Goal: Information Seeking & Learning: Find specific fact

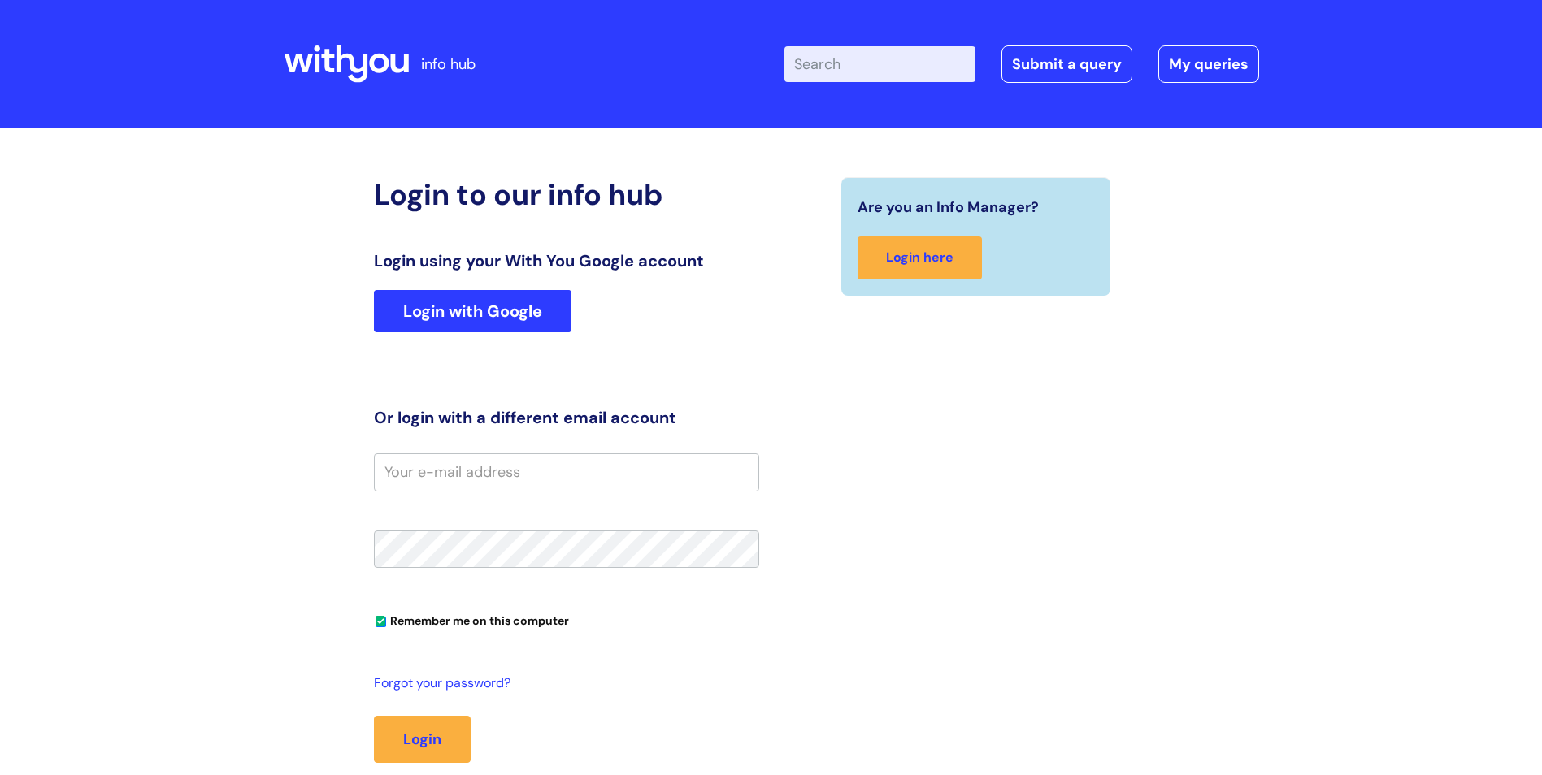
type input "soihartze.fer"
click at [527, 323] on link "Login with Google" at bounding box center [472, 311] width 197 height 42
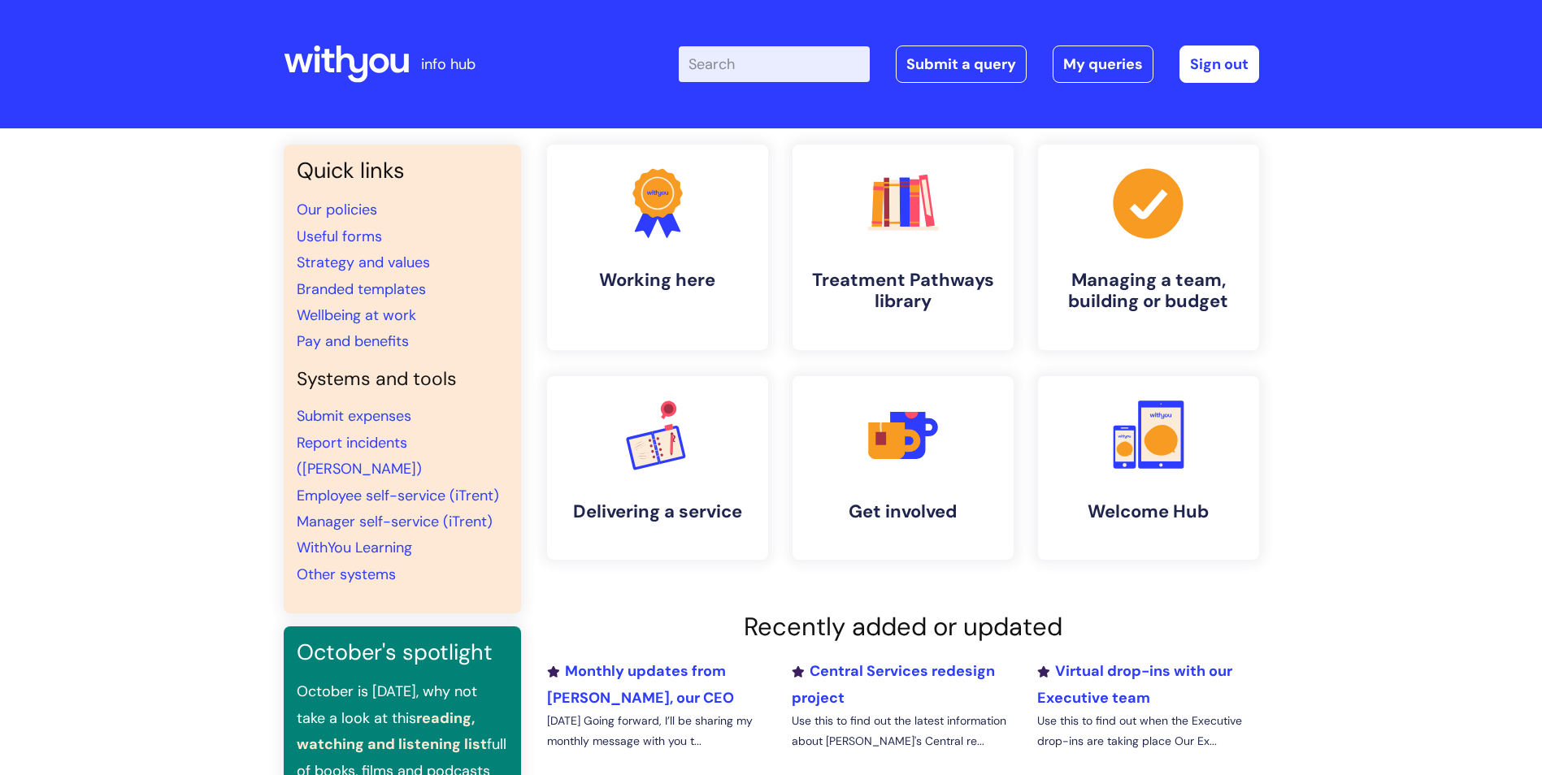
click at [778, 77] on input "Enter your search term here..." at bounding box center [774, 64] width 191 height 36
type input "pay band"
click button "Search" at bounding box center [0, 0] width 0 height 0
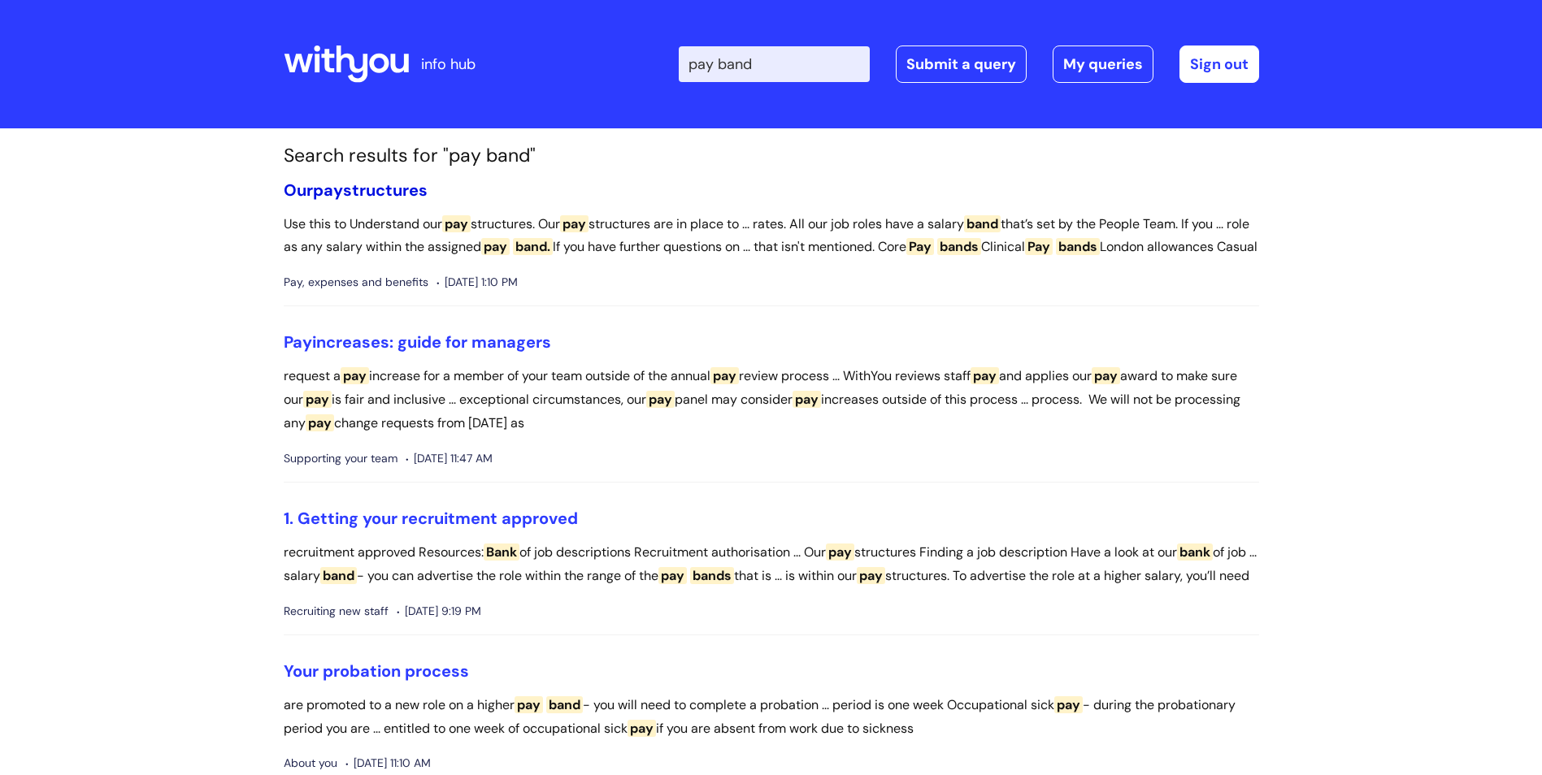
click at [386, 192] on link "Our pay structures" at bounding box center [356, 190] width 144 height 21
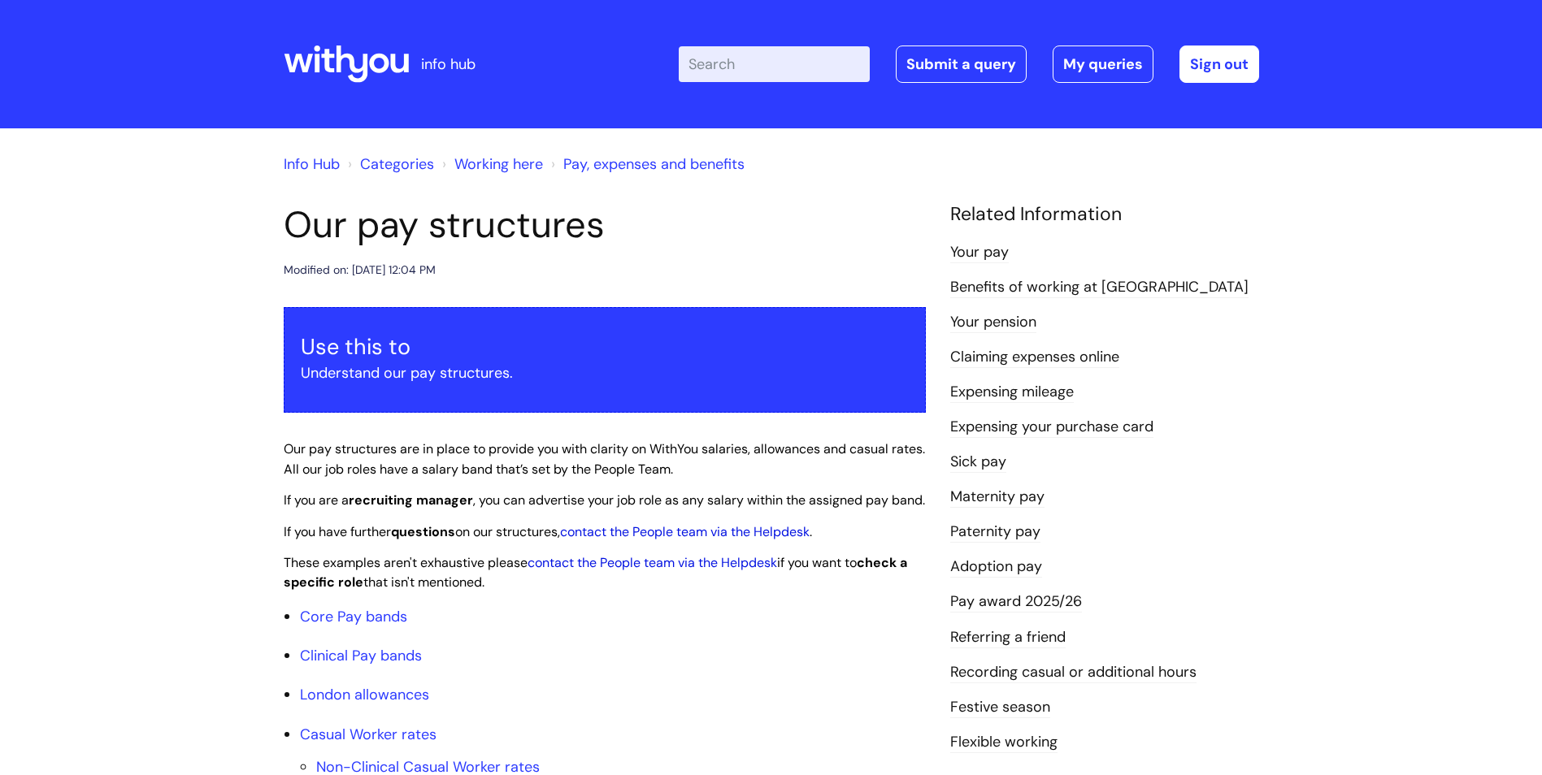
drag, startPoint x: 0, startPoint y: 0, endPoint x: 1494, endPoint y: 467, distance: 1564.9
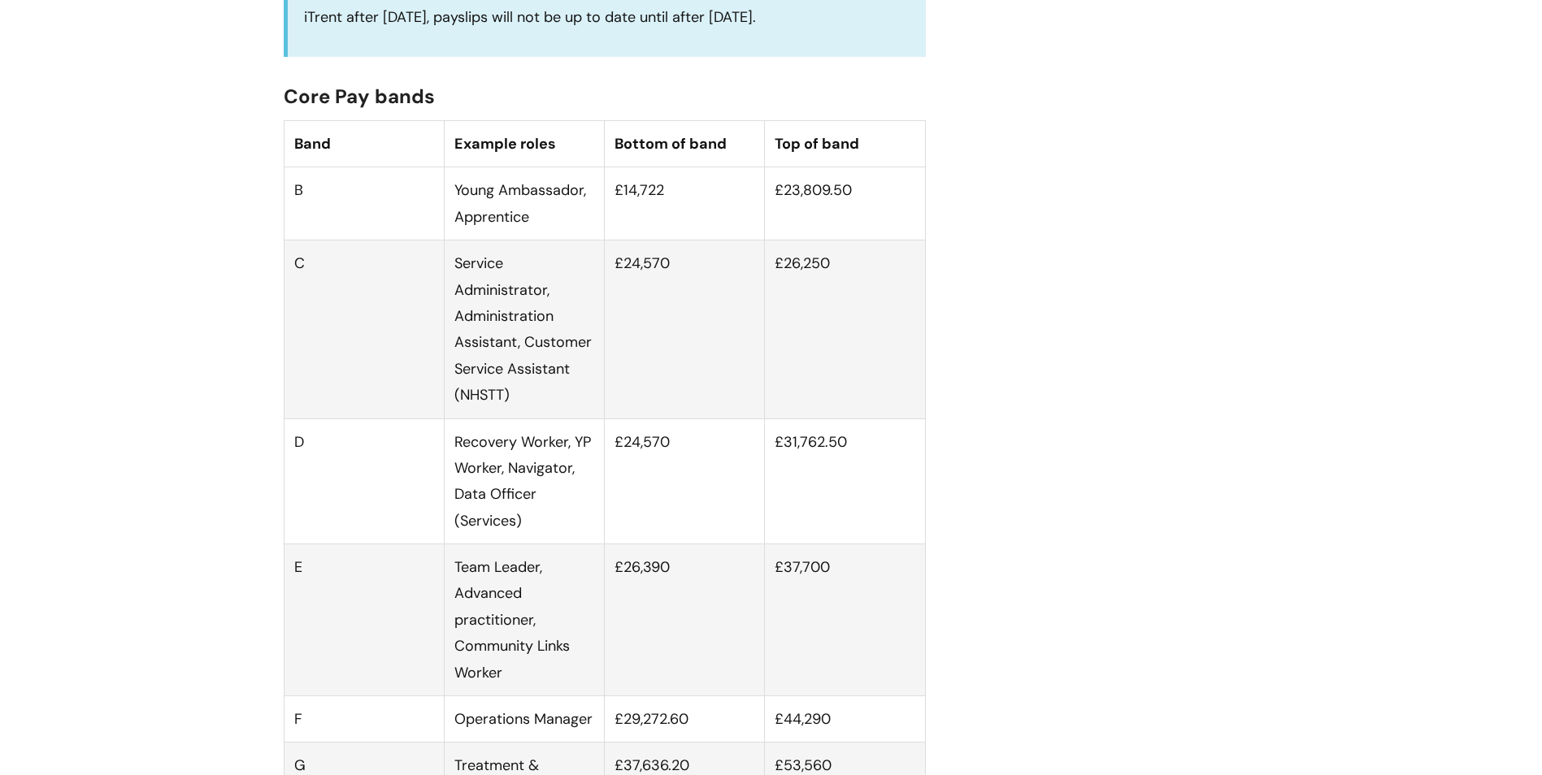
scroll to position [975, 0]
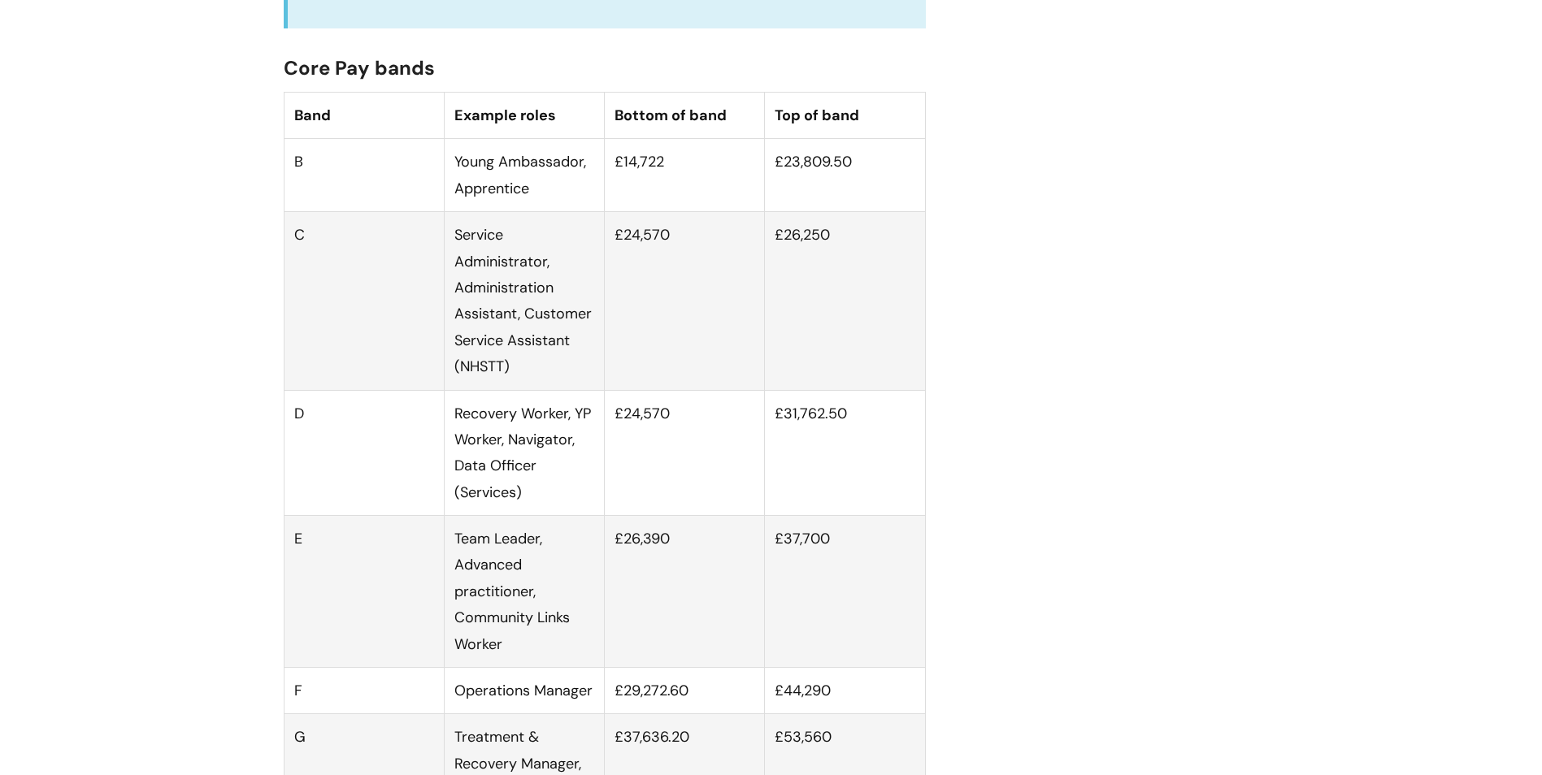
click at [826, 428] on td "£31,762.50" at bounding box center [845, 453] width 160 height 126
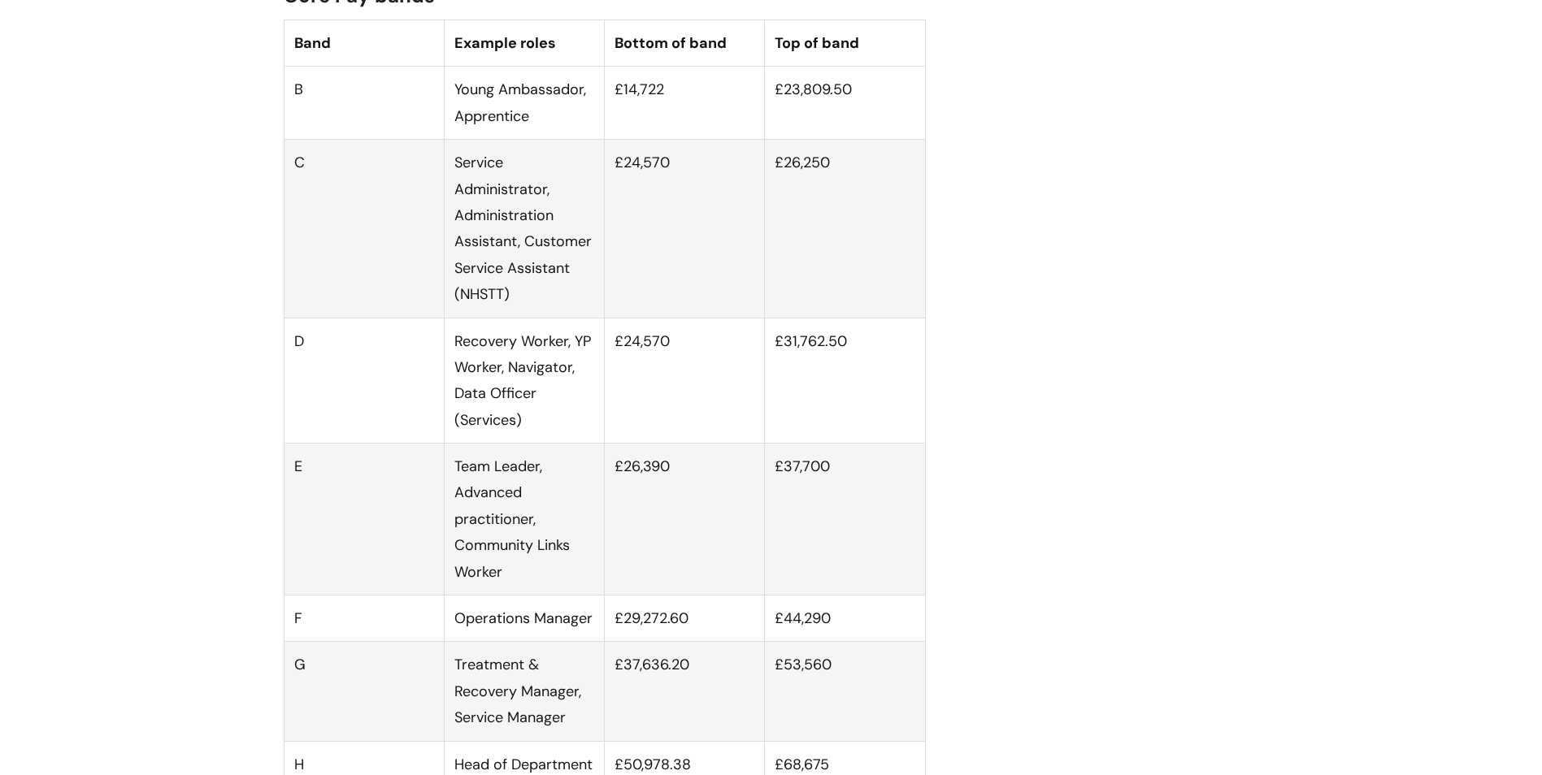
scroll to position [1138, 0]
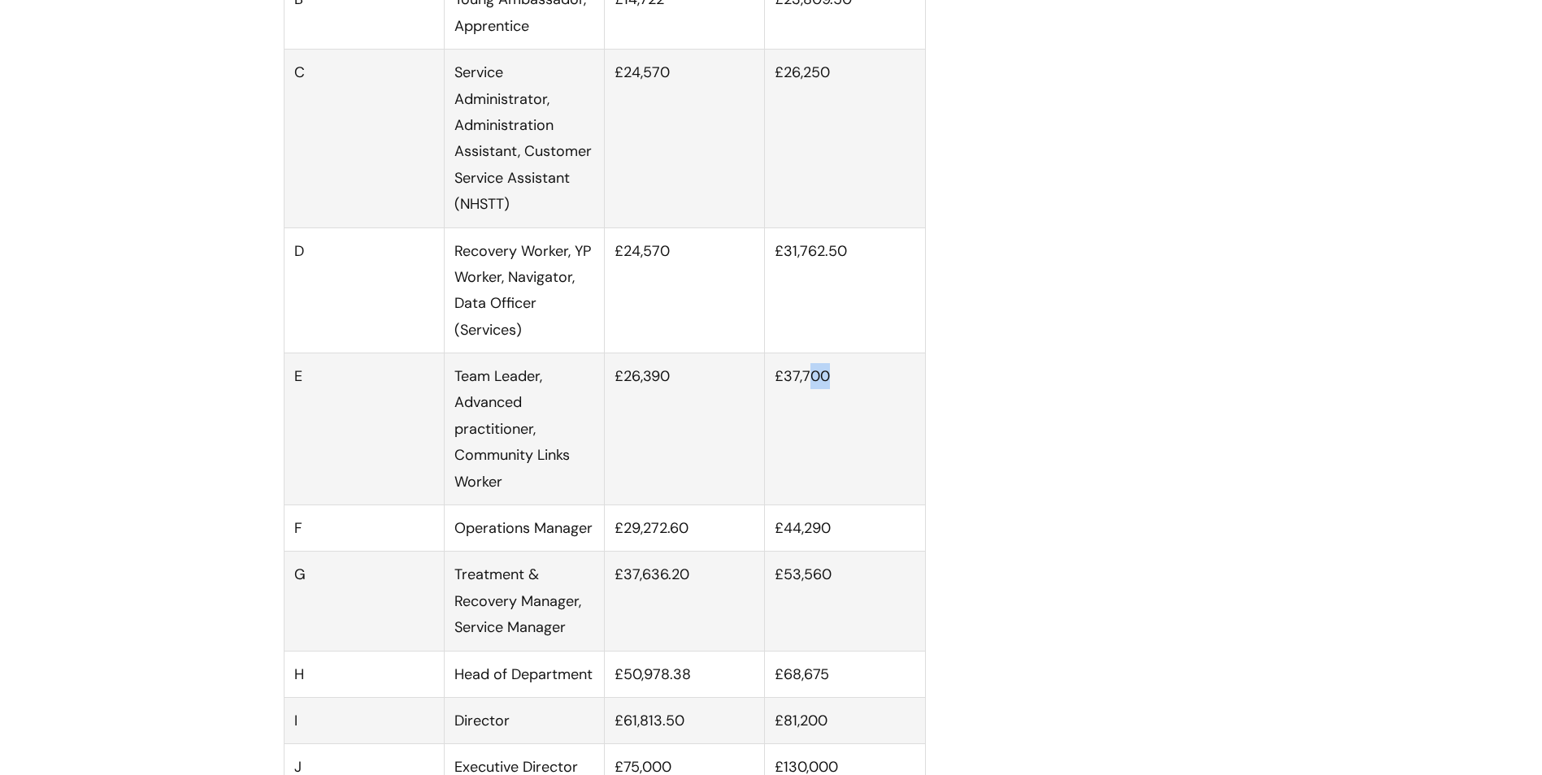
drag, startPoint x: 840, startPoint y: 395, endPoint x: 809, endPoint y: 487, distance: 96.9
click at [809, 487] on td "£37,700" at bounding box center [845, 429] width 160 height 152
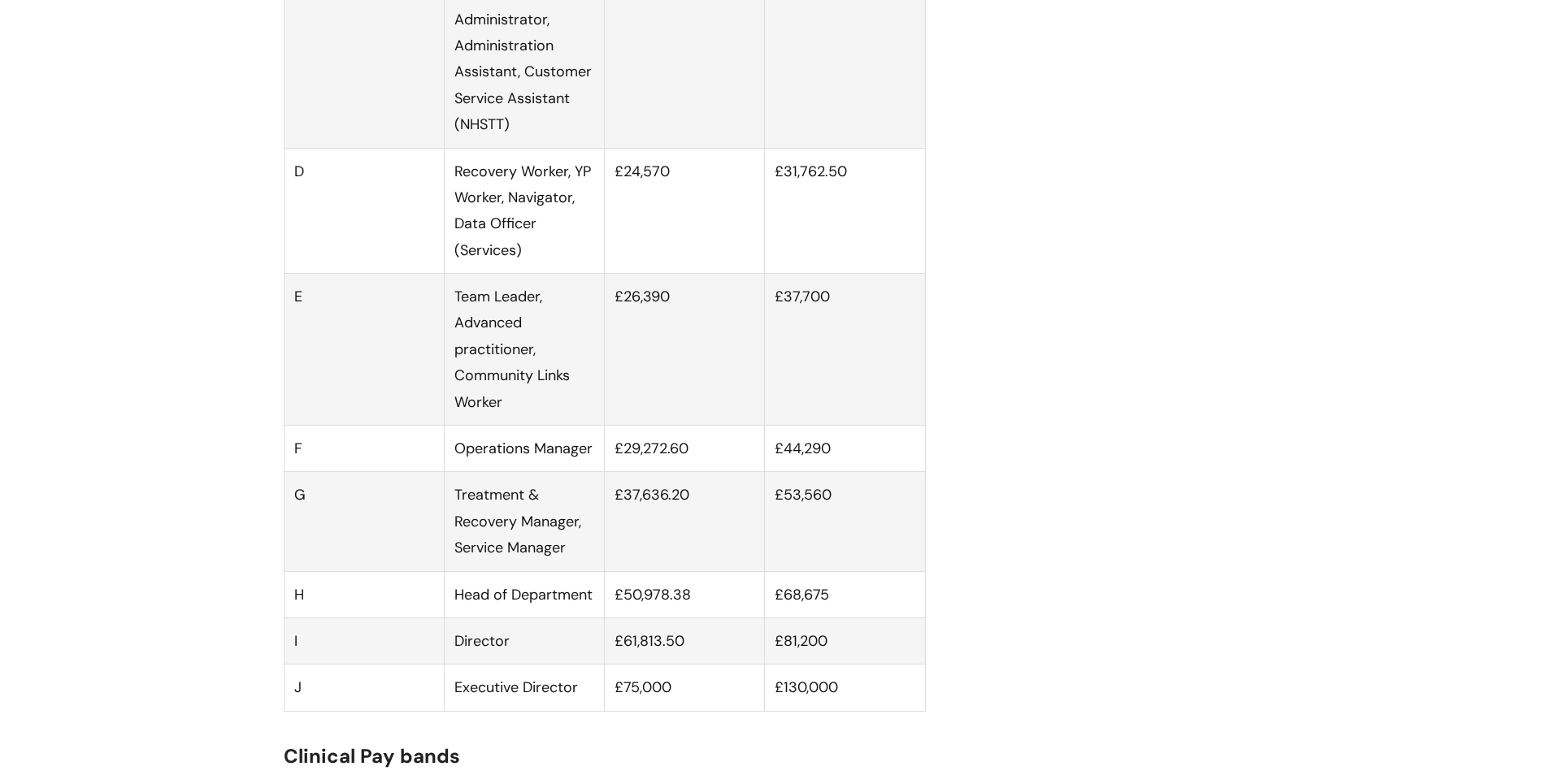
scroll to position [1219, 0]
